Goal: Obtain resource: Download file/media

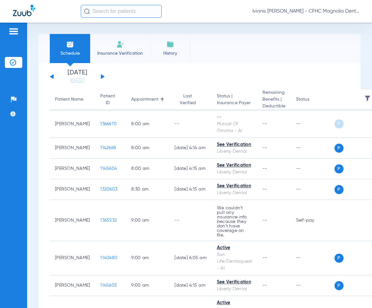
click at [17, 227] on div "Patients Insurance Verification Setup Help Center Settings" at bounding box center [13, 177] width 27 height 308
click at [88, 80] on link "[DATE]" at bounding box center [77, 80] width 39 height 6
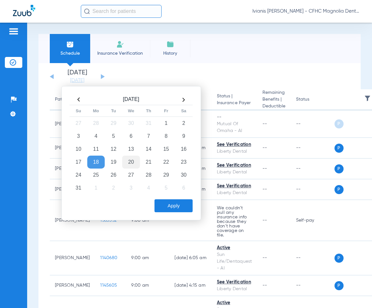
click at [131, 159] on td "20" at bounding box center [130, 161] width 17 height 13
click at [178, 206] on button "Apply" at bounding box center [173, 205] width 38 height 13
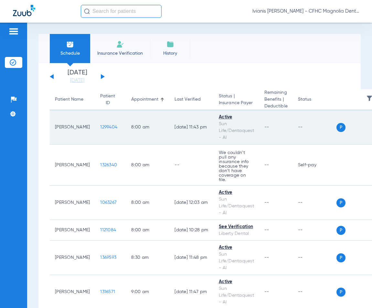
click at [100, 127] on span "1299404" at bounding box center [108, 127] width 17 height 5
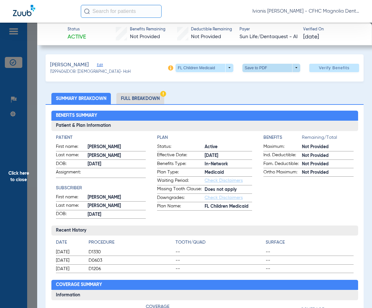
click at [267, 69] on span at bounding box center [272, 68] width 16 height 16
click at [270, 81] on span "Save to PDF" at bounding box center [269, 80] width 26 height 5
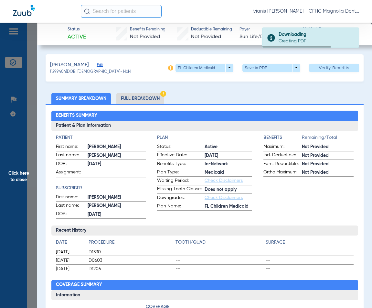
drag, startPoint x: 98, startPoint y: 72, endPoint x: 78, endPoint y: 72, distance: 19.7
click at [78, 72] on span "(1299404) DOB: [DEMOGRAPHIC_DATA] - HoH" at bounding box center [90, 72] width 80 height 6
copy span "[DATE]"
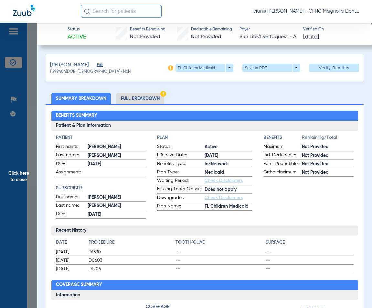
copy span "[DATE]"
click at [265, 69] on span at bounding box center [272, 68] width 16 height 16
click at [266, 82] on span "Save to PDF" at bounding box center [269, 80] width 26 height 5
copy span "[DATE]"
